Goal: Task Accomplishment & Management: Use online tool/utility

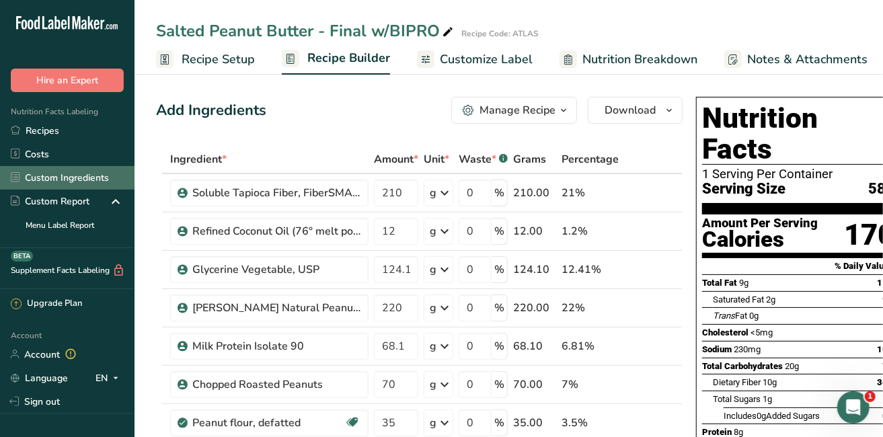
click at [43, 175] on link "Custom Ingredients" at bounding box center [67, 178] width 134 height 24
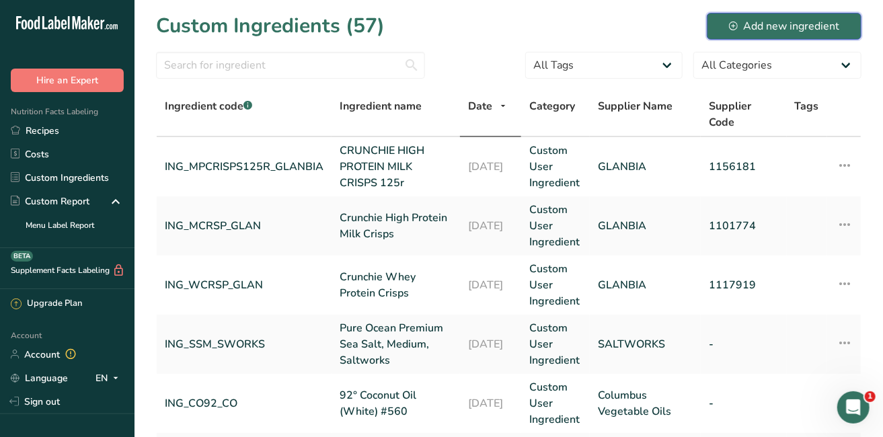
click at [783, 26] on div "Add new ingredient" at bounding box center [784, 26] width 110 height 16
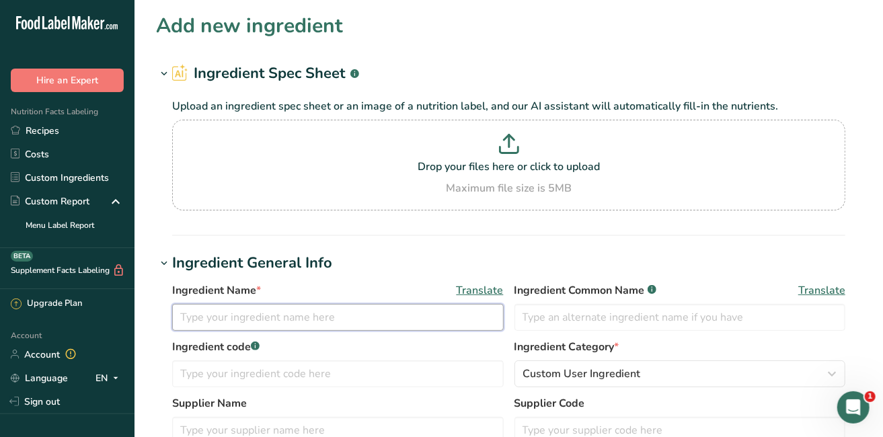
click at [208, 319] on input "text" at bounding box center [337, 317] width 331 height 27
type input "Oat Fiber Powder"
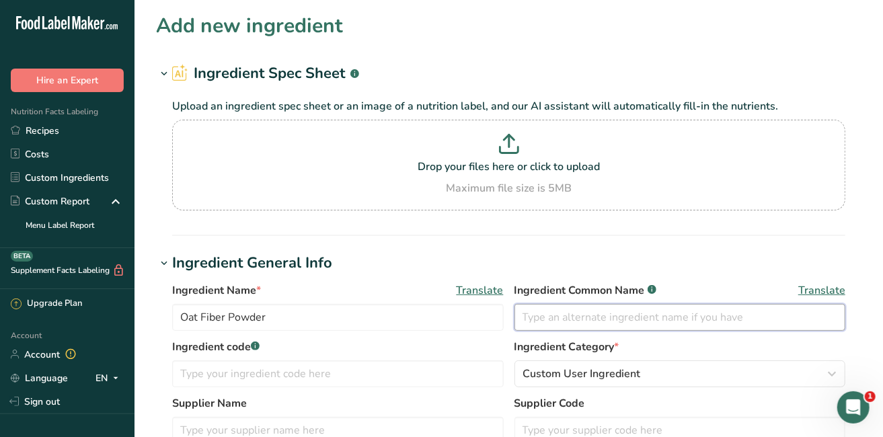
click at [551, 311] on input "text" at bounding box center [679, 317] width 331 height 27
type input "Oat Fiber"
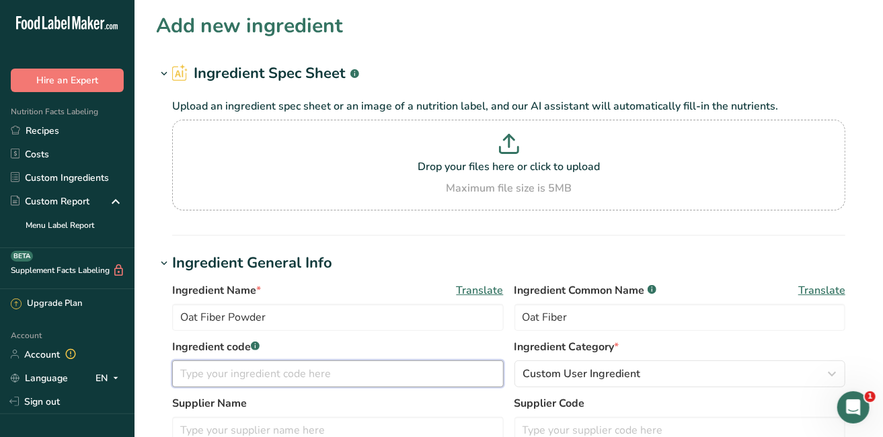
click at [296, 377] on input "text" at bounding box center [337, 373] width 331 height 27
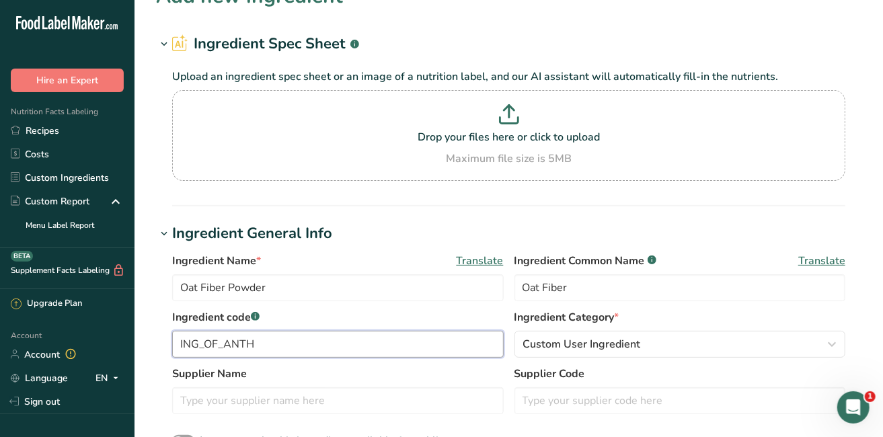
scroll to position [129, 0]
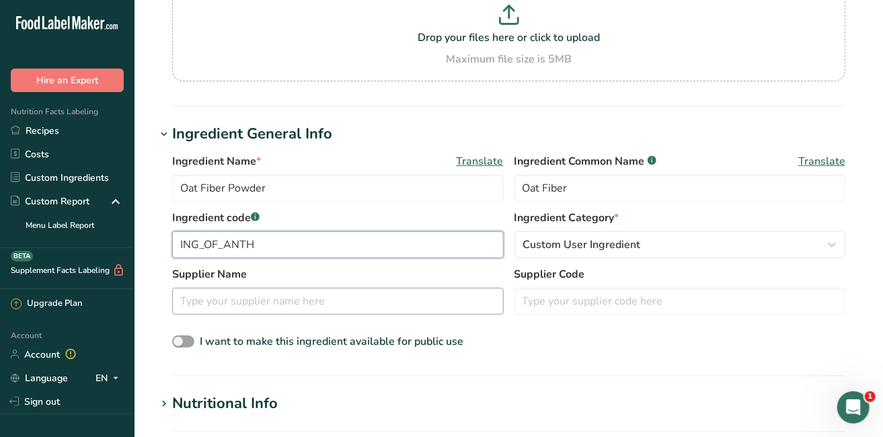
type input "ING_OF_ANTH"
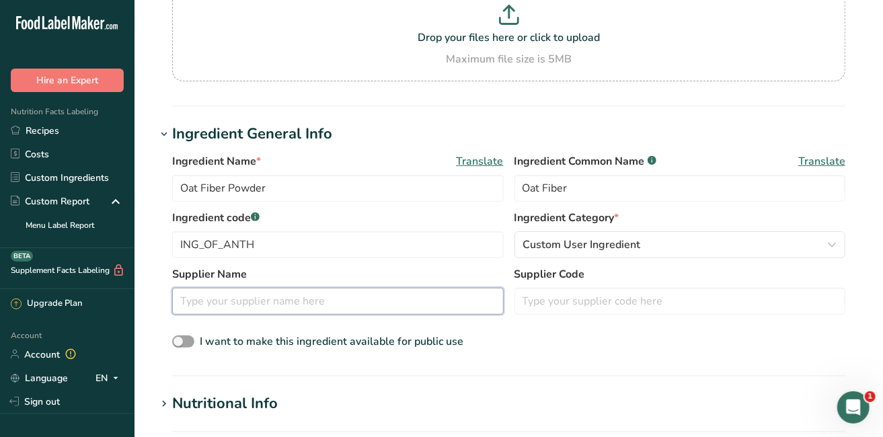
click at [235, 292] on input "text" at bounding box center [337, 301] width 331 height 27
type input "a"
type input "[PERSON_NAME]'s"
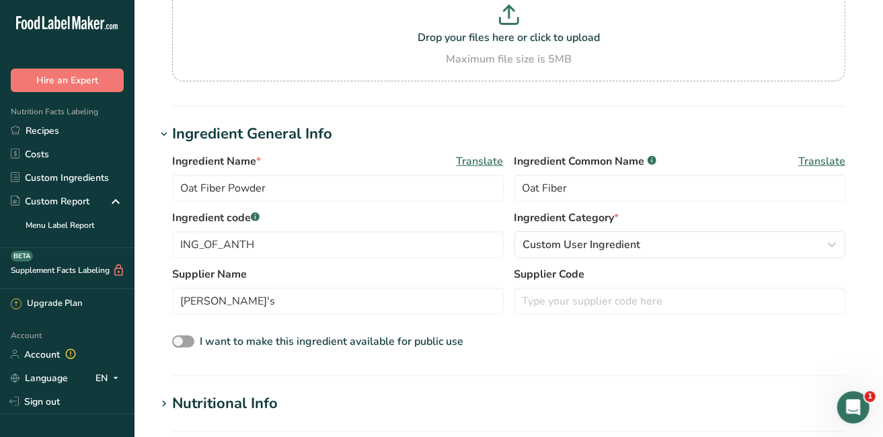
drag, startPoint x: 202, startPoint y: 397, endPoint x: 201, endPoint y: 407, distance: 10.2
click at [201, 407] on div "Nutritional Info" at bounding box center [225, 404] width 106 height 22
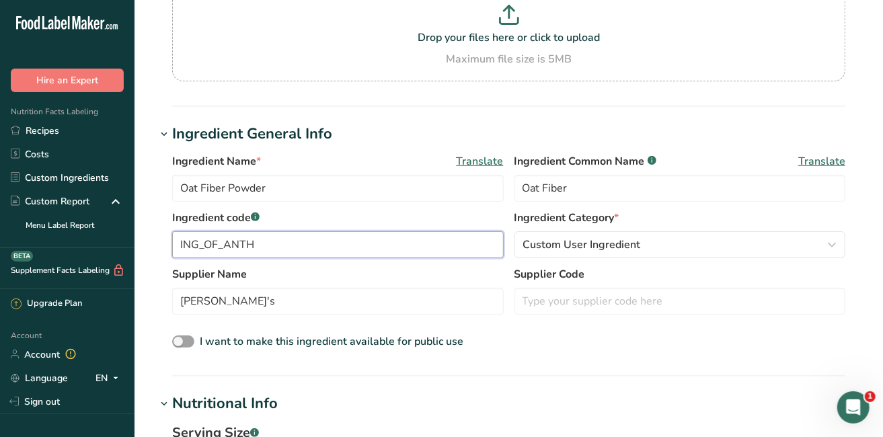
click at [213, 245] on input "ING_OF_ANTH" at bounding box center [337, 244] width 331 height 27
click at [213, 245] on input "ING_OaF_ANTH" at bounding box center [337, 244] width 331 height 27
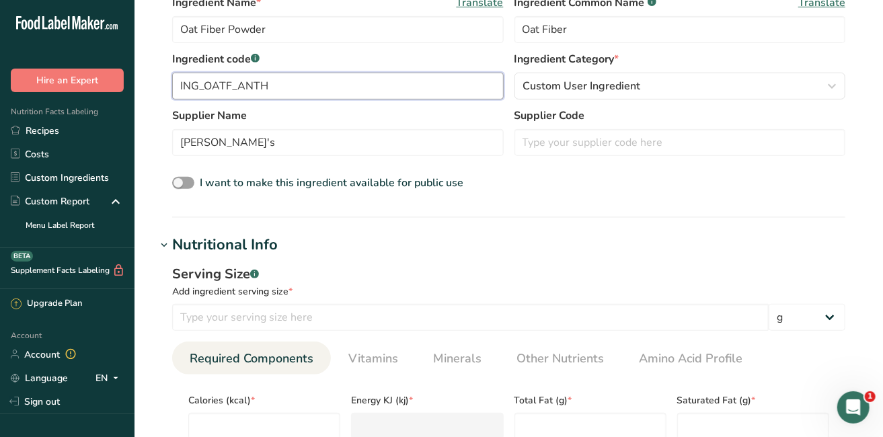
scroll to position [337, 0]
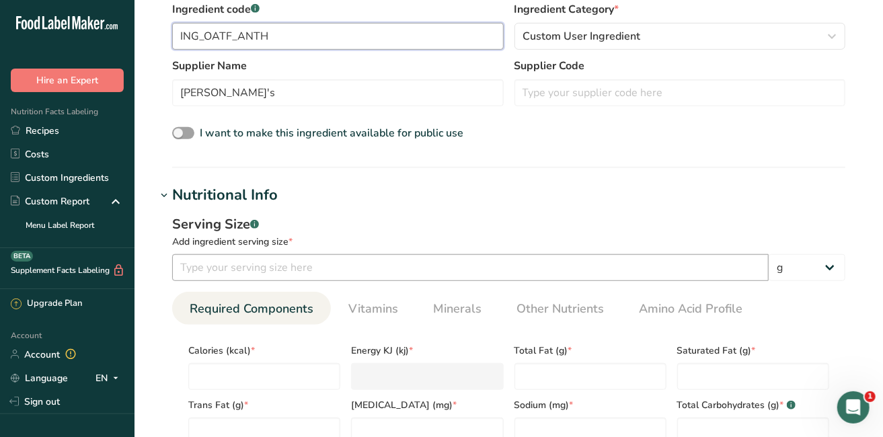
type input "ING_OATF_ANTH"
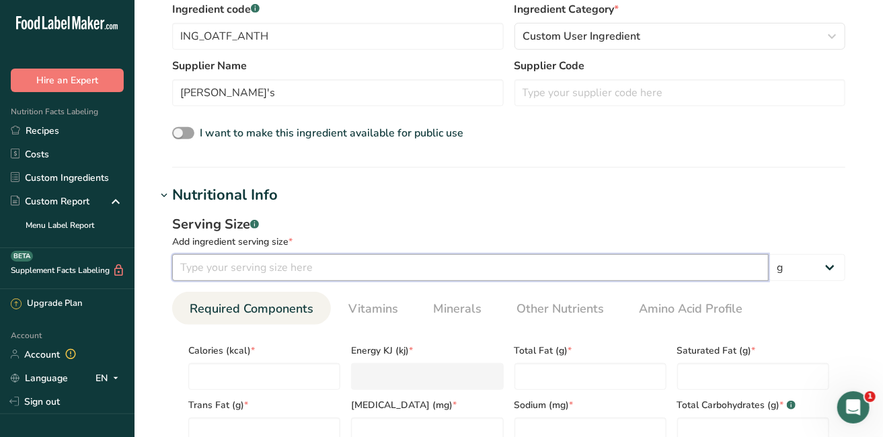
click at [215, 267] on input "number" at bounding box center [470, 267] width 596 height 27
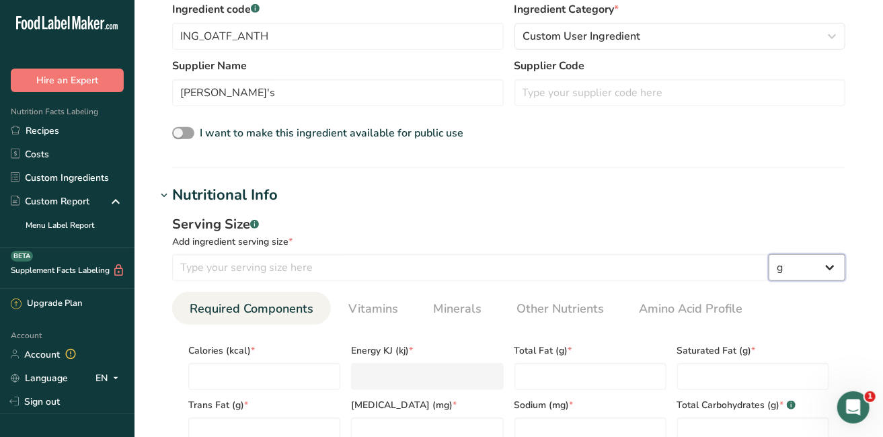
click at [839, 270] on select "g kg mg mcg lb oz l mL fl oz tbsp tsp cup qt gallon" at bounding box center [806, 267] width 77 height 27
select select "20"
click at [768, 254] on select "g kg mg mcg lb oz l mL fl oz tbsp tsp cup qt gallon" at bounding box center [806, 267] width 77 height 27
select select "22"
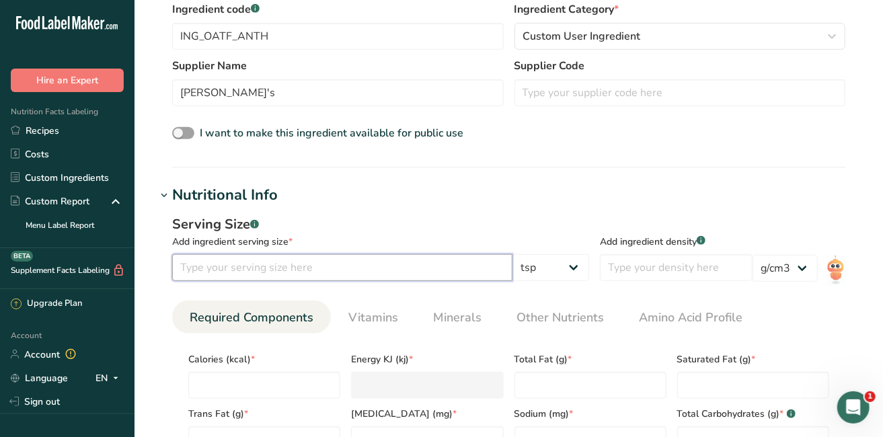
click at [257, 268] on input "number" at bounding box center [342, 267] width 340 height 27
type input "1"
type input "4"
click at [580, 268] on select "g kg mg mcg lb oz l mL fl oz tbsp tsp cup qt gallon" at bounding box center [550, 267] width 77 height 27
select select "0"
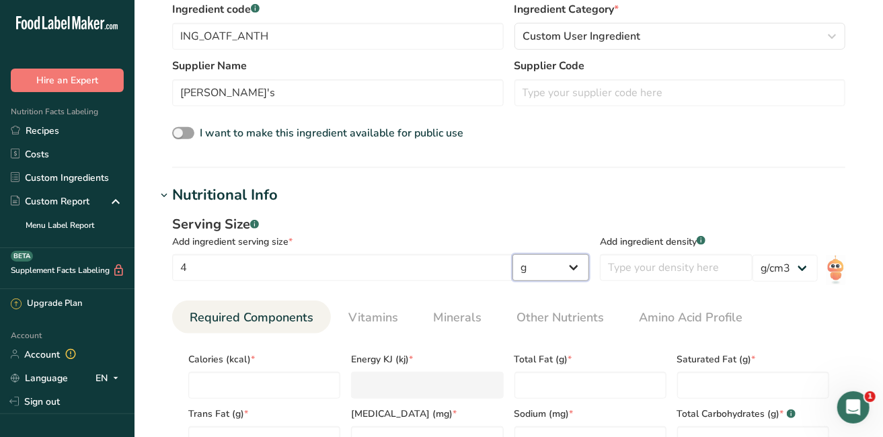
click at [589, 254] on select "g kg mg mcg lb oz l mL fl oz tbsp tsp cup qt gallon" at bounding box center [550, 267] width 77 height 27
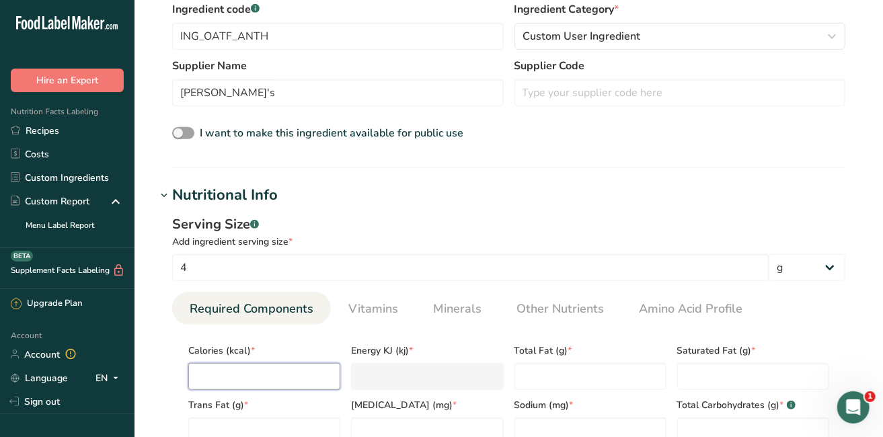
click at [216, 376] on input "number" at bounding box center [264, 376] width 152 height 27
type input "0"
type KJ "0"
type input "0"
click at [572, 379] on Fat "number" at bounding box center [590, 376] width 152 height 27
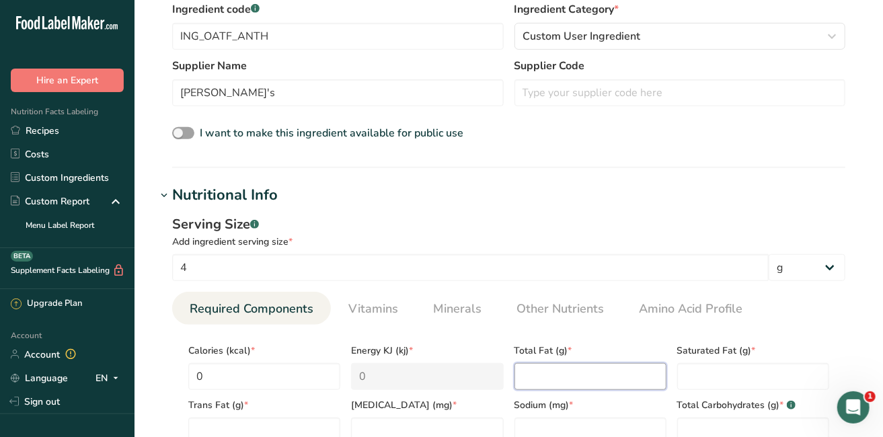
type Fat "0"
click at [697, 377] on Fat "number" at bounding box center [753, 376] width 152 height 27
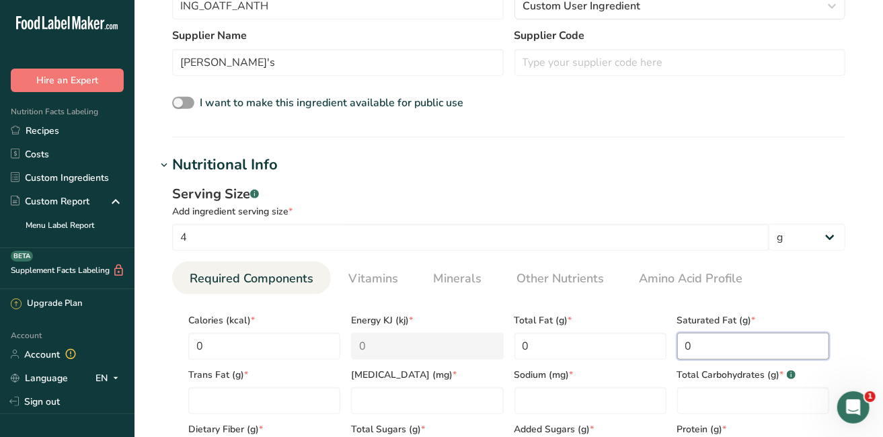
scroll to position [378, 0]
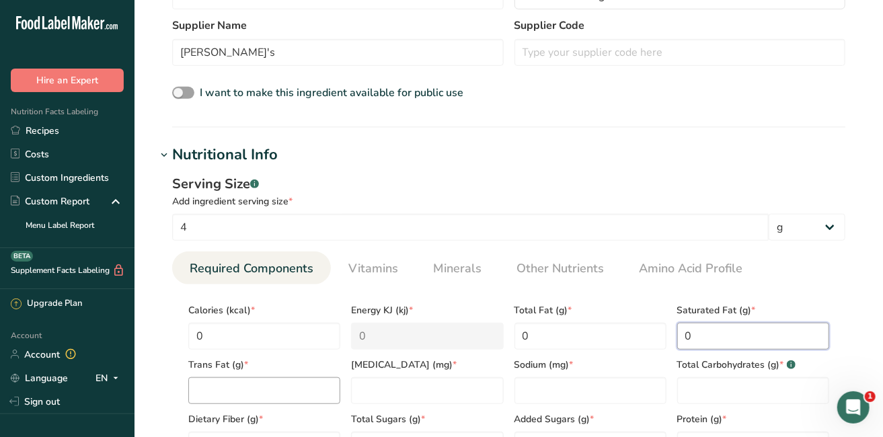
type Fat "0"
click at [214, 391] on Fat "number" at bounding box center [264, 390] width 152 height 27
type Fat "0"
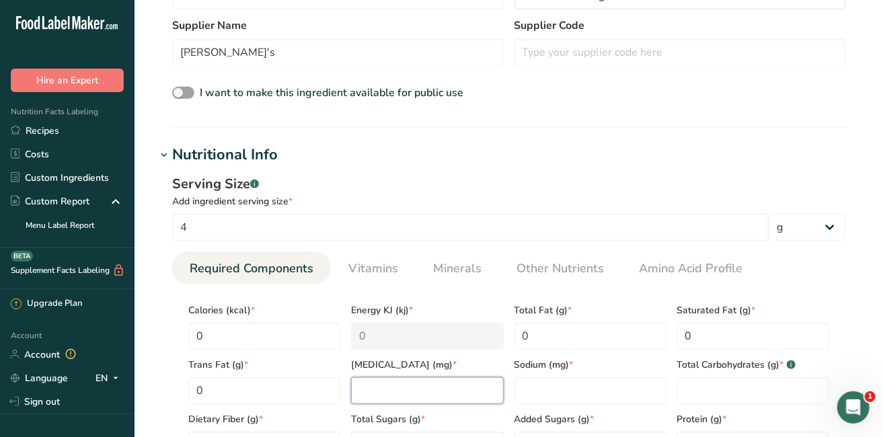
click at [371, 393] on input "number" at bounding box center [427, 390] width 152 height 27
type input "0"
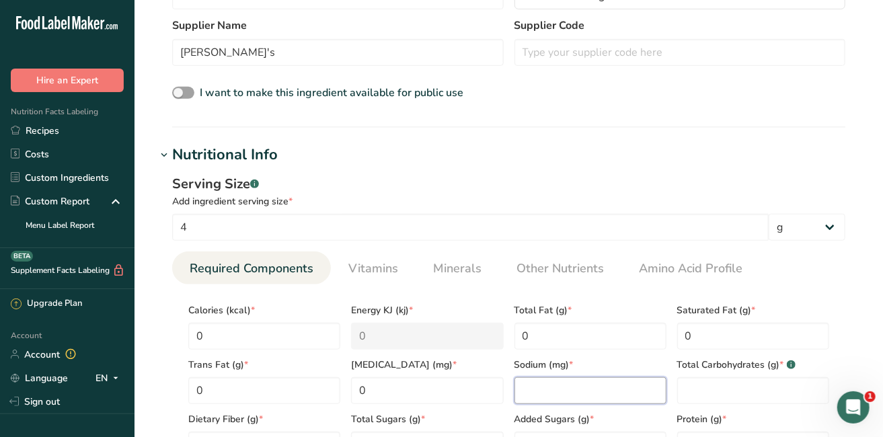
click at [539, 389] on input "number" at bounding box center [590, 390] width 152 height 27
type input "0"
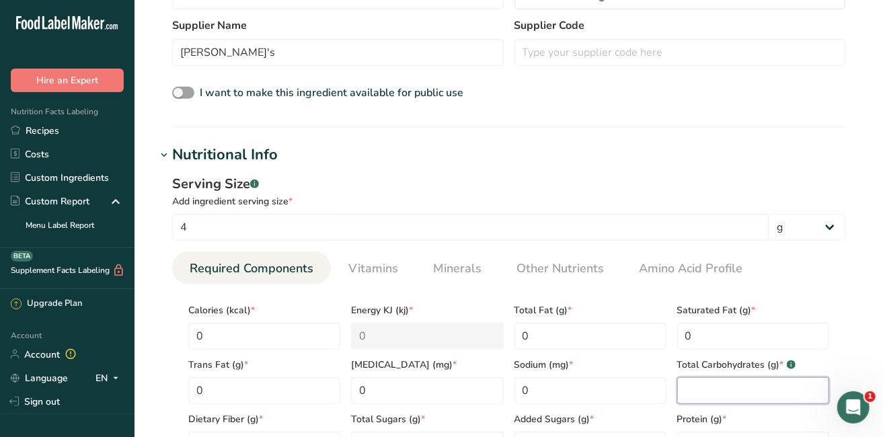
click at [690, 389] on Carbohydrates "number" at bounding box center [753, 390] width 152 height 27
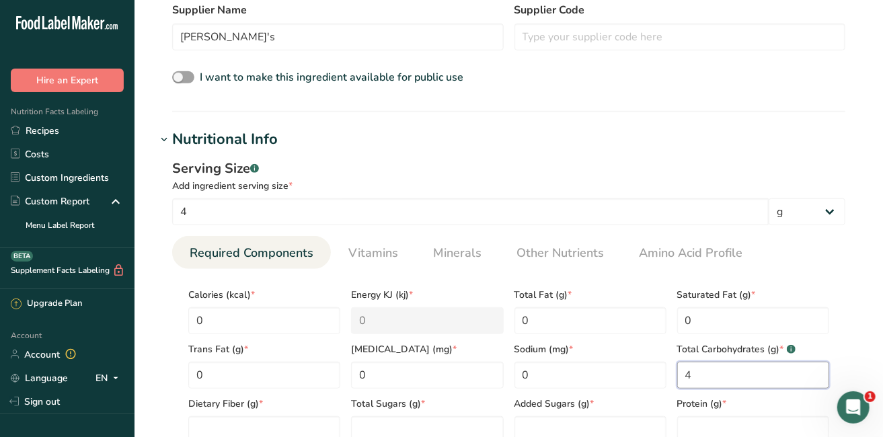
scroll to position [407, 0]
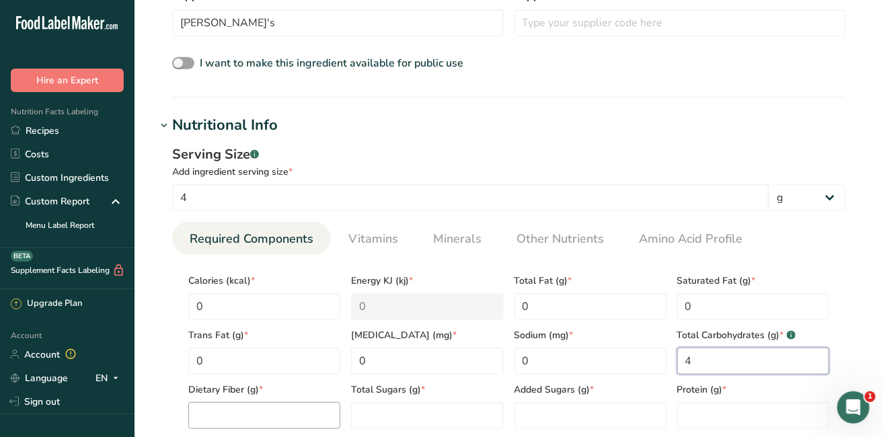
type Carbohydrates "4"
click at [219, 413] on Fiber "number" at bounding box center [264, 415] width 152 height 27
type Fiber "4"
click at [431, 415] on Sugars "number" at bounding box center [427, 415] width 152 height 27
type Sugars "0"
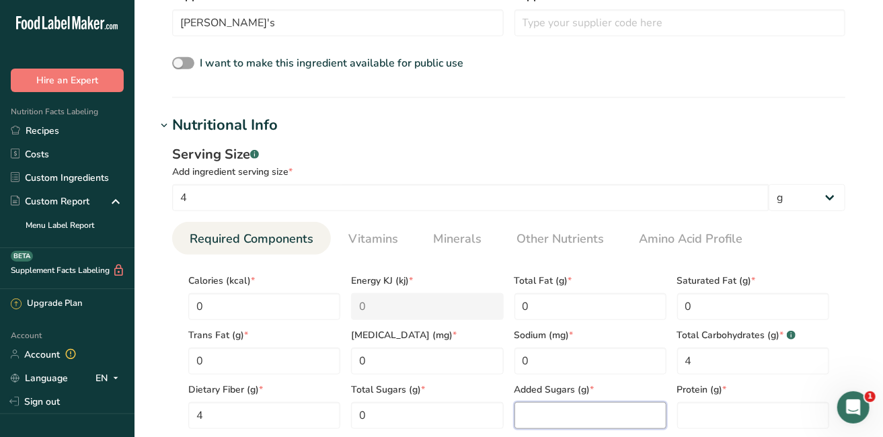
click at [529, 403] on Sugars "number" at bounding box center [590, 415] width 152 height 27
type Sugars "0"
click at [733, 409] on input "number" at bounding box center [753, 415] width 152 height 27
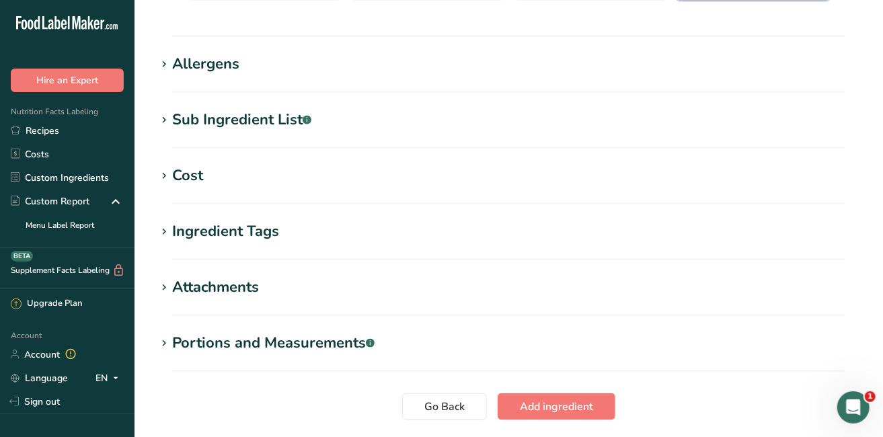
scroll to position [932, 0]
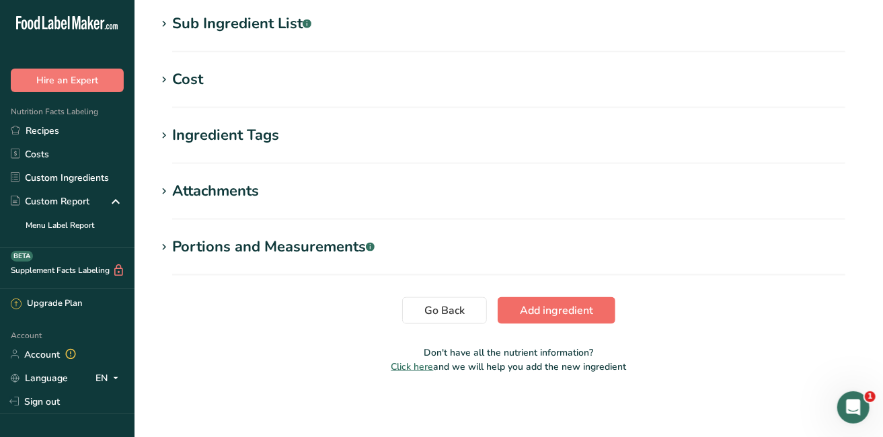
type input "0"
click at [506, 308] on button "Add ingredient" at bounding box center [556, 310] width 118 height 27
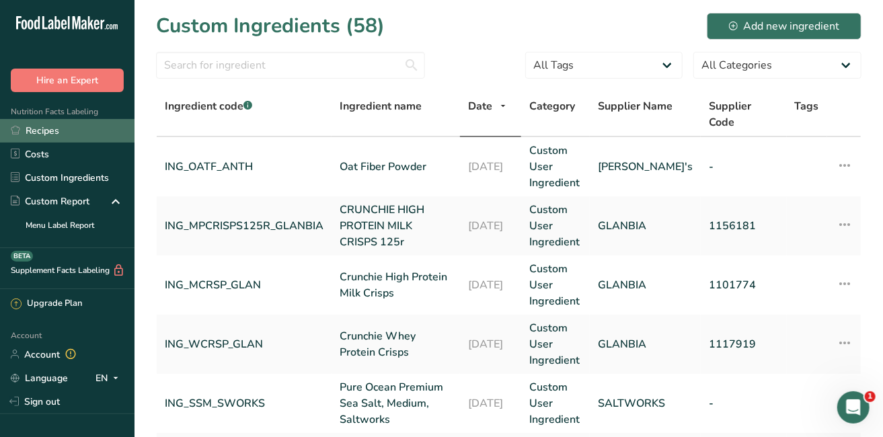
click at [62, 128] on link "Recipes" at bounding box center [67, 131] width 134 height 24
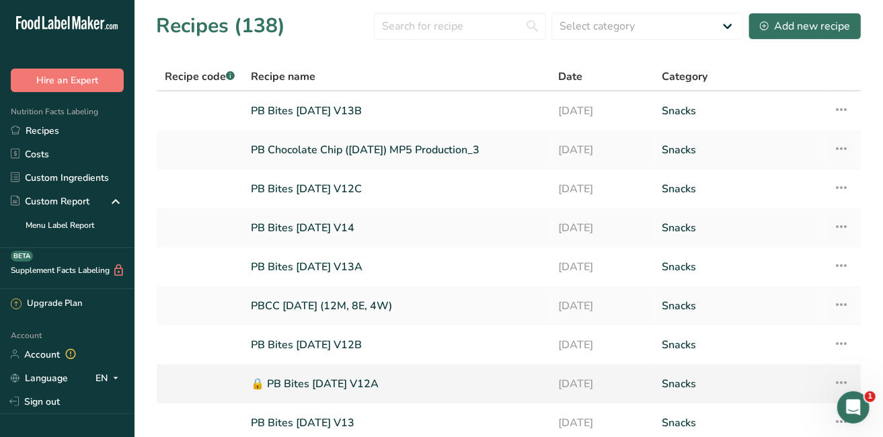
click at [320, 380] on link "🔒 PB Bites [DATE] V12A" at bounding box center [397, 384] width 292 height 28
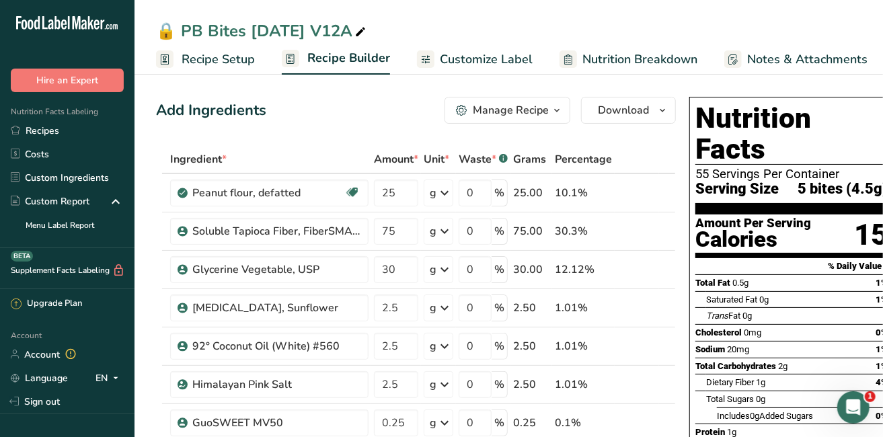
click at [497, 106] on div "Manage Recipe" at bounding box center [511, 110] width 76 height 16
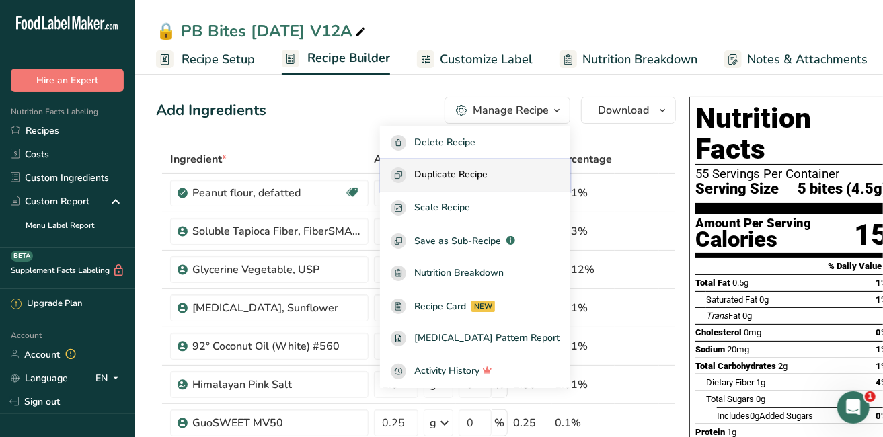
click at [468, 174] on span "Duplicate Recipe" at bounding box center [450, 174] width 73 height 15
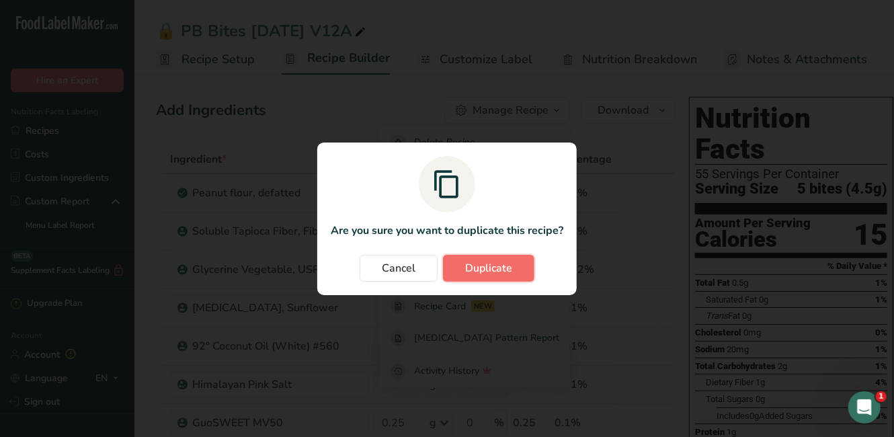
click at [495, 259] on button "Duplicate" at bounding box center [488, 268] width 91 height 27
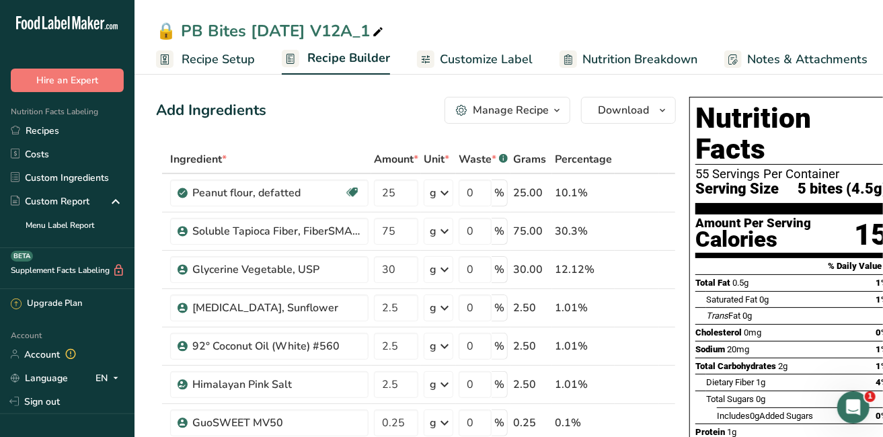
click at [372, 26] on icon at bounding box center [378, 32] width 12 height 19
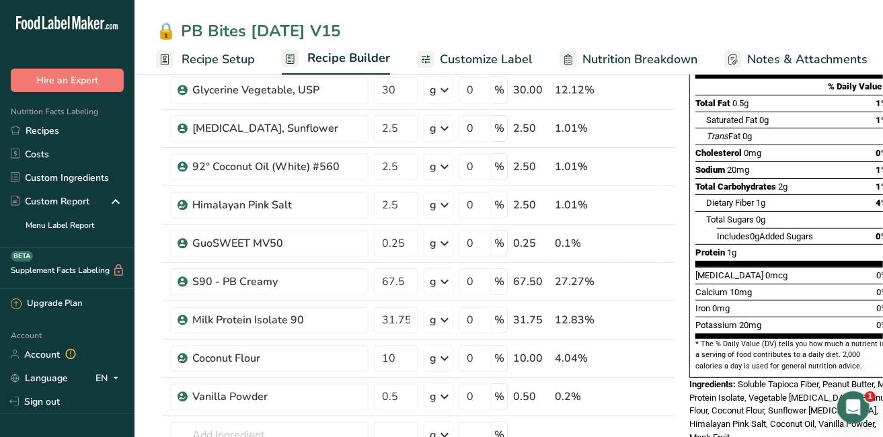
scroll to position [219, 0]
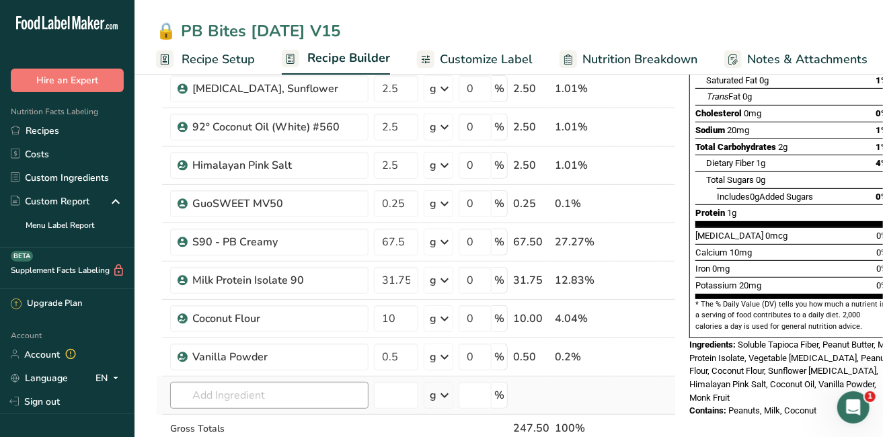
type input "🔒 PB Bites [DATE] V15"
click at [303, 390] on input "text" at bounding box center [269, 395] width 198 height 27
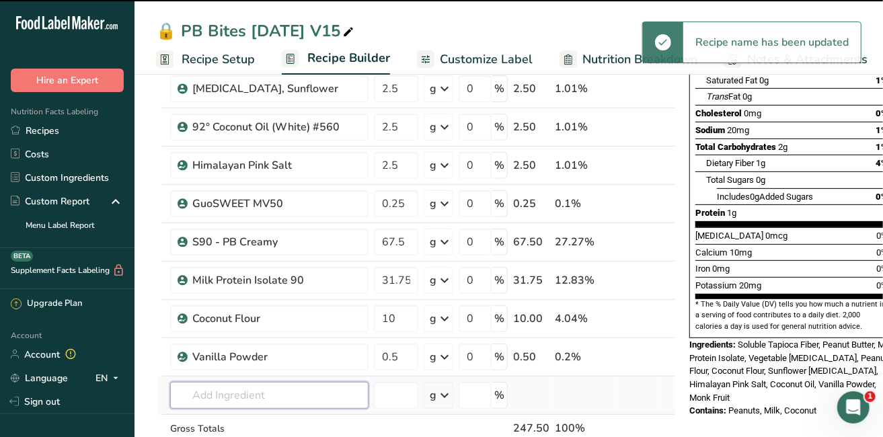
type input "i"
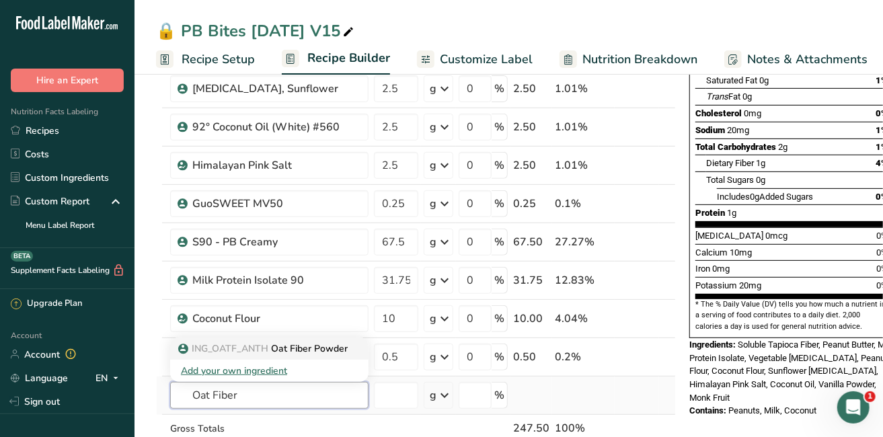
type input "Oat Fiber"
click at [342, 348] on p "ING_OATF_ANTH Oat Fiber Powder" at bounding box center [264, 349] width 167 height 14
type input "Oat Fiber Powder"
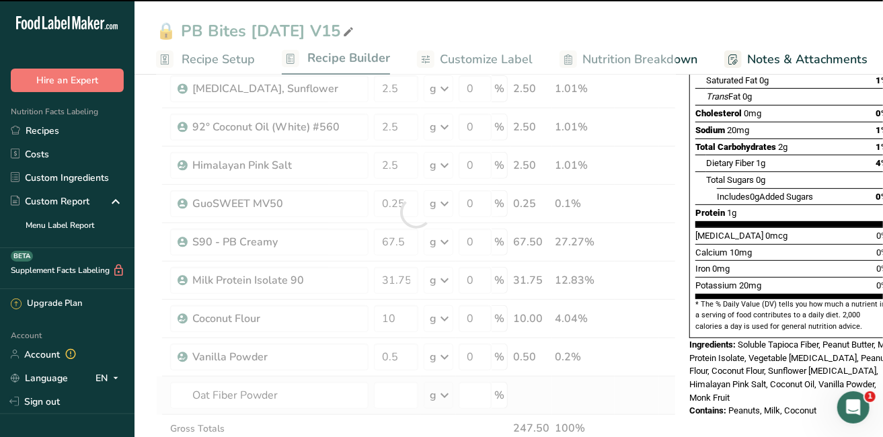
type input "0"
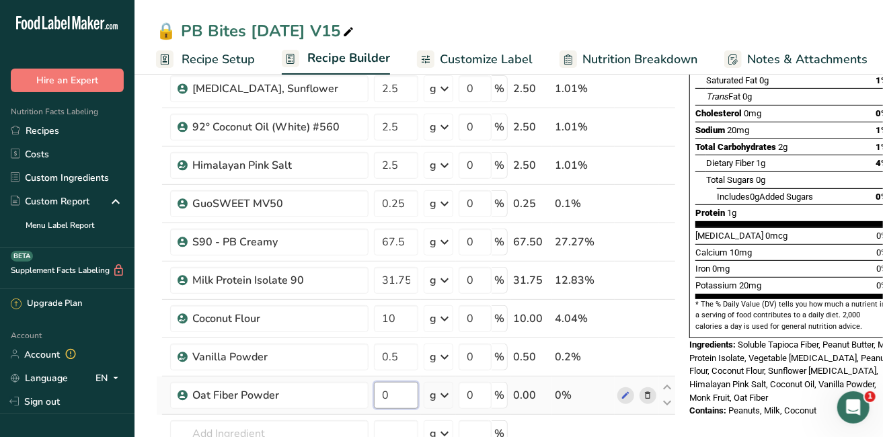
click at [399, 398] on input "0" at bounding box center [396, 395] width 44 height 27
click at [646, 316] on div "Ingredient * Amount * Unit * Waste * .a-a{fill:#347362;}.b-a{fill:#fff;} Grams …" at bounding box center [416, 231] width 520 height 611
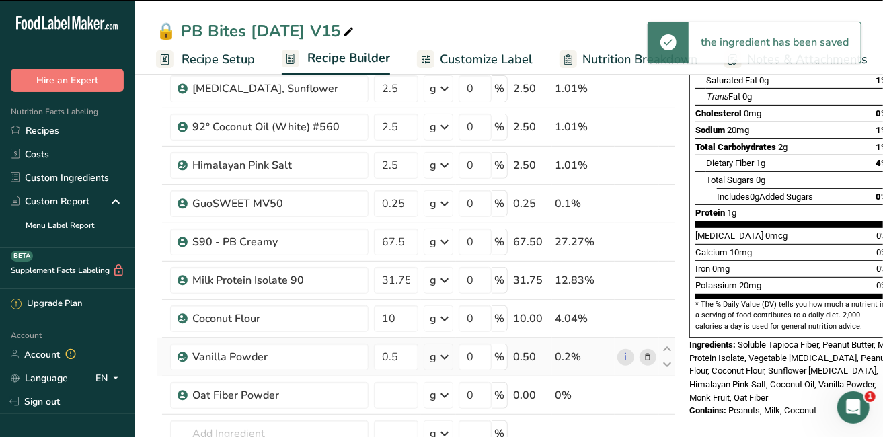
type input "0"
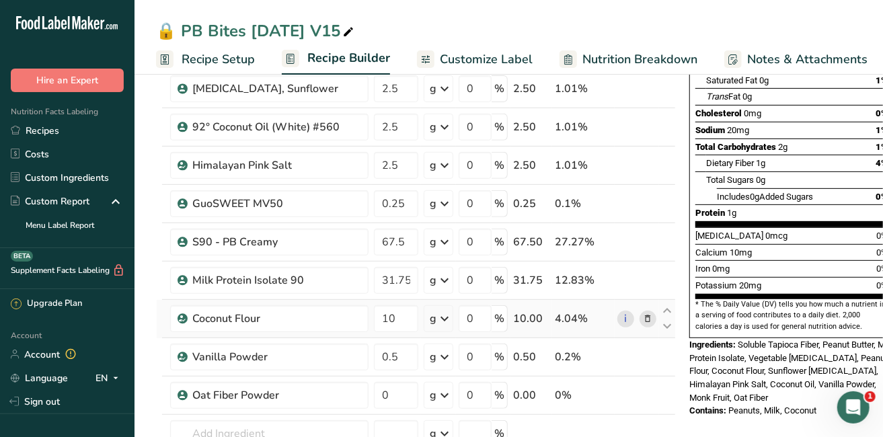
click at [647, 317] on icon at bounding box center [647, 319] width 9 height 14
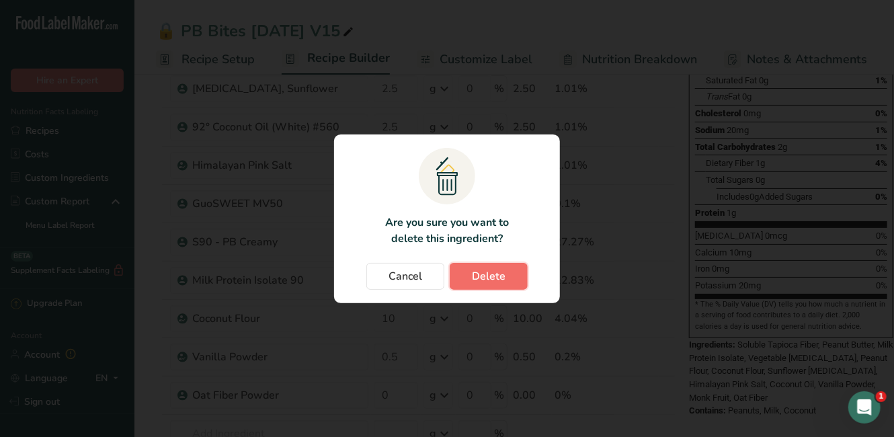
click at [476, 275] on span "Delete" at bounding box center [489, 276] width 34 height 16
type input "0.5"
type input "0"
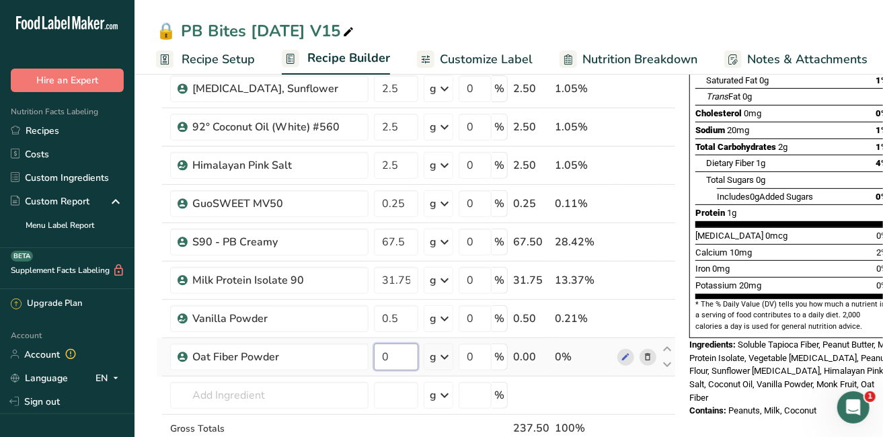
click at [395, 358] on input "0" at bounding box center [396, 357] width 44 height 27
type input "10"
click at [333, 389] on div "Ingredient * Amount * Unit * Waste * .a-a{fill:#347362;}.b-a{fill:#fff;} Grams …" at bounding box center [416, 212] width 520 height 573
drag, startPoint x: 303, startPoint y: 30, endPoint x: 337, endPoint y: 29, distance: 34.3
click at [342, 29] on icon at bounding box center [348, 32] width 12 height 19
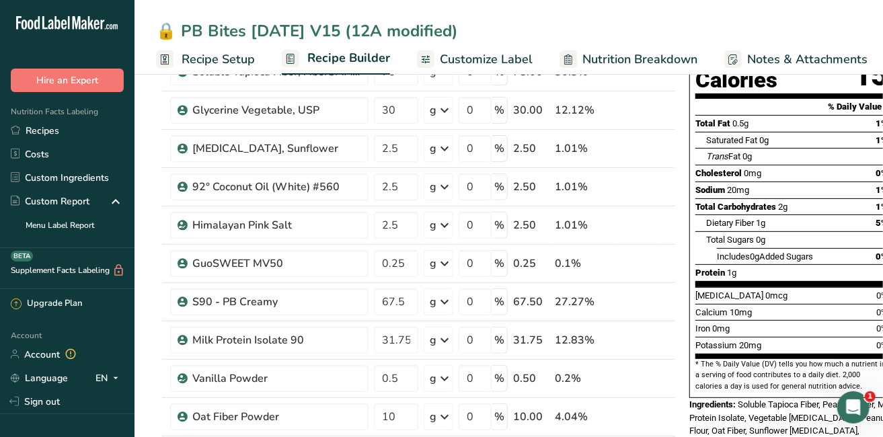
scroll to position [249, 0]
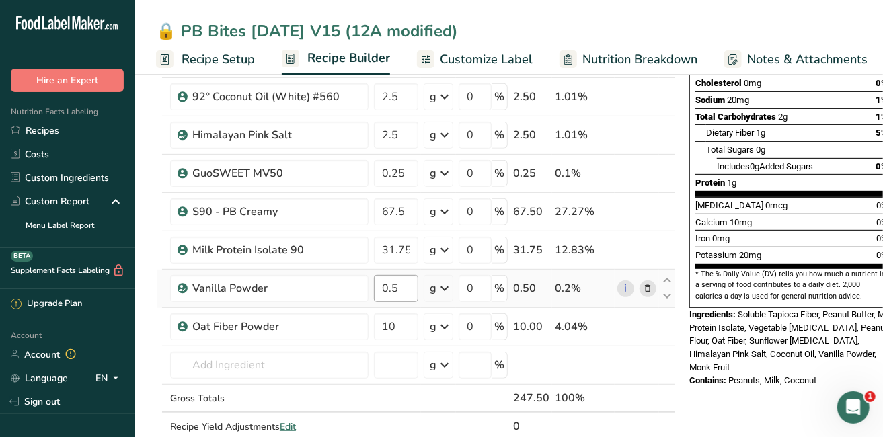
type input "🔒 PB Bites [DATE] V15 (12A modified)"
click at [407, 284] on input "0.5" at bounding box center [396, 288] width 44 height 27
type input "0.25"
click at [780, 395] on div "Nutrition Facts 55 Servings Per Container Serving Size 5 bites (4.5g) Amount Pe…" at bounding box center [791, 409] width 215 height 1135
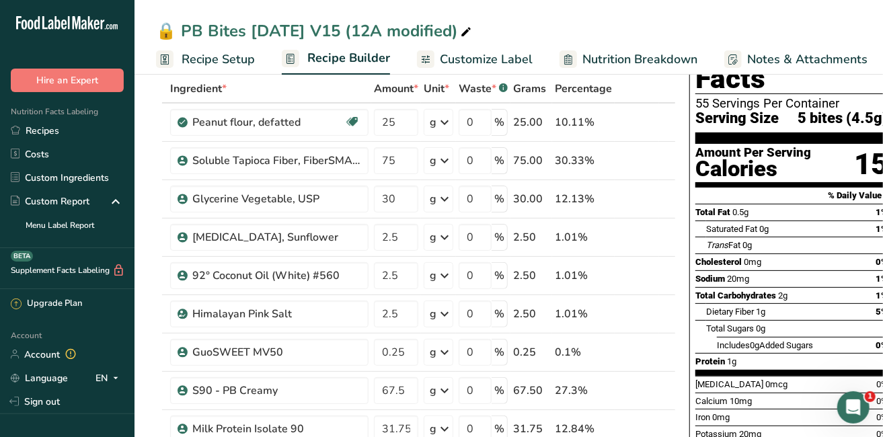
scroll to position [40, 0]
